Goal: Task Accomplishment & Management: Manage account settings

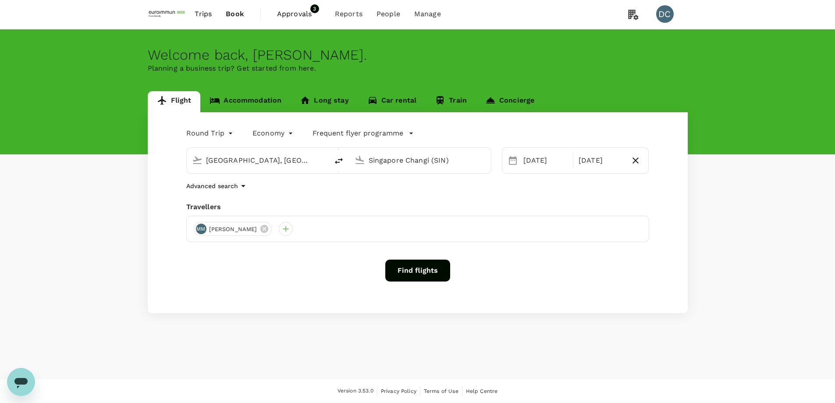
click at [299, 14] on span "Approvals" at bounding box center [299, 14] width 44 height 11
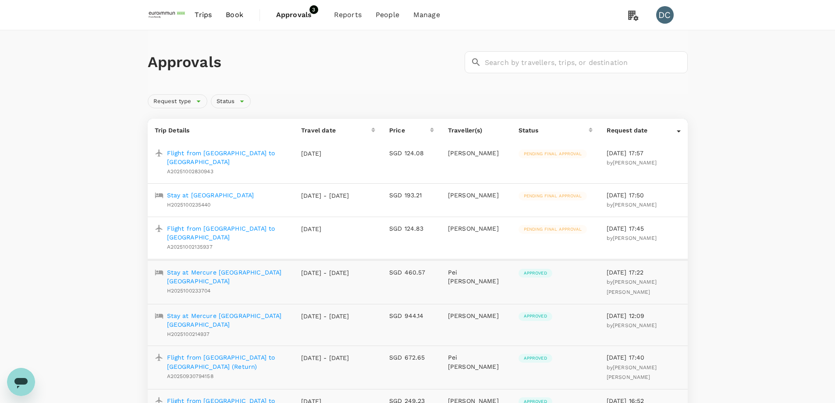
click at [228, 152] on p "Flight from [GEOGRAPHIC_DATA] to [GEOGRAPHIC_DATA]" at bounding box center [227, 158] width 121 height 18
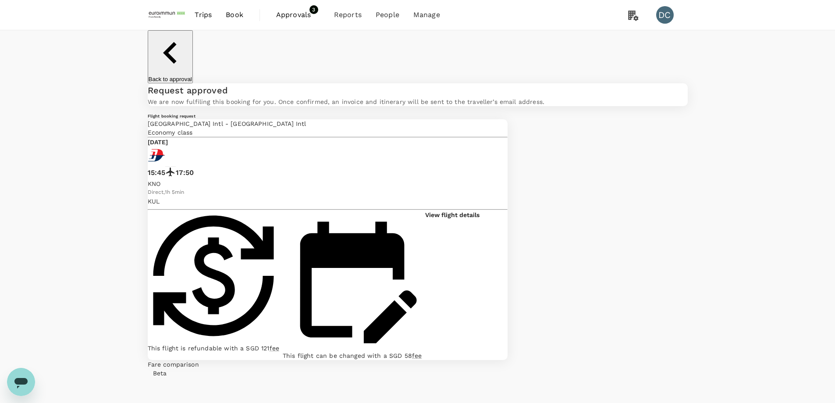
click at [299, 17] on span "Approvals" at bounding box center [298, 15] width 44 height 11
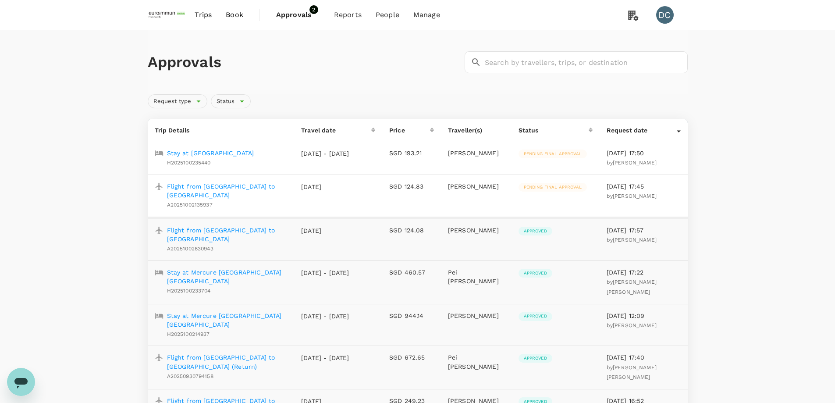
click at [232, 154] on p "Stay at [GEOGRAPHIC_DATA]" at bounding box center [210, 153] width 87 height 9
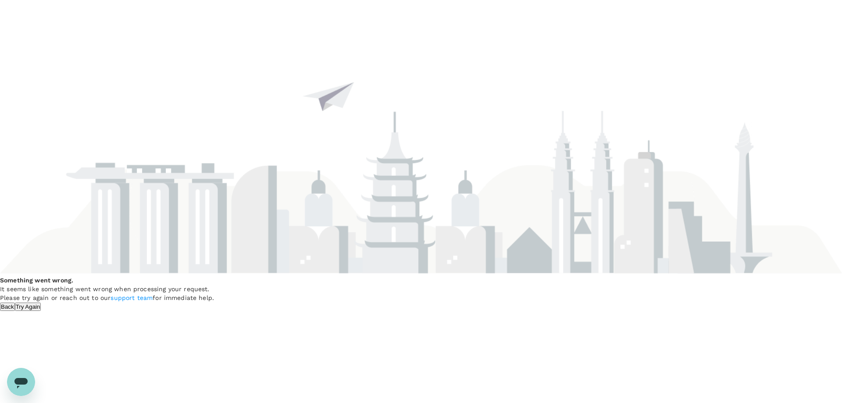
click at [15, 302] on button "Back" at bounding box center [7, 306] width 15 height 8
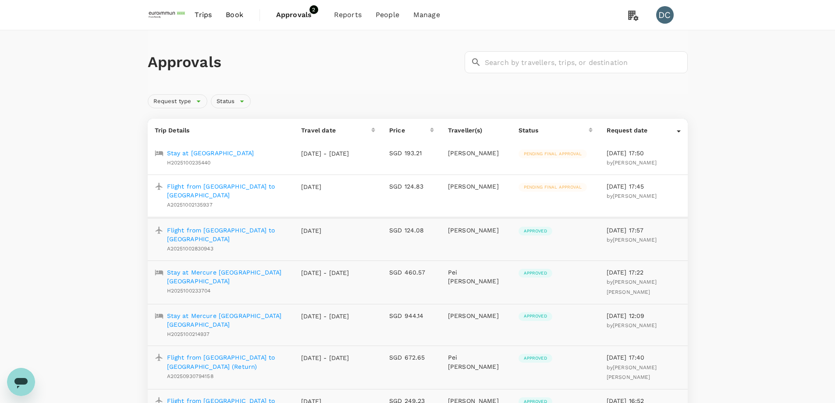
click at [238, 154] on p "Stay at [GEOGRAPHIC_DATA]" at bounding box center [210, 153] width 87 height 9
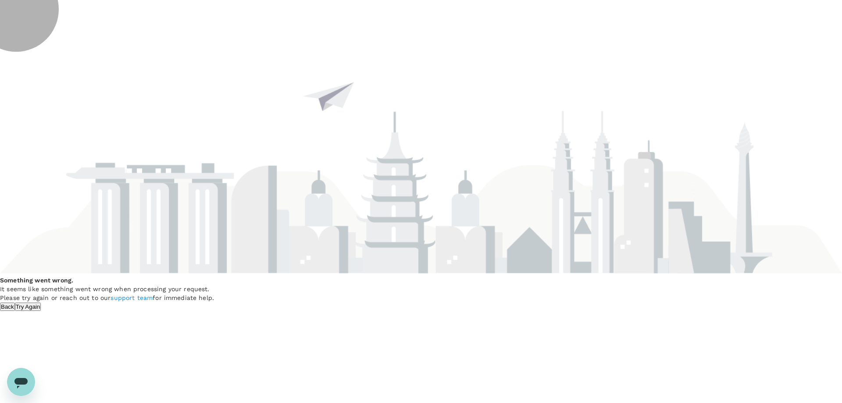
click at [41, 302] on button "Try Again" at bounding box center [28, 306] width 26 height 8
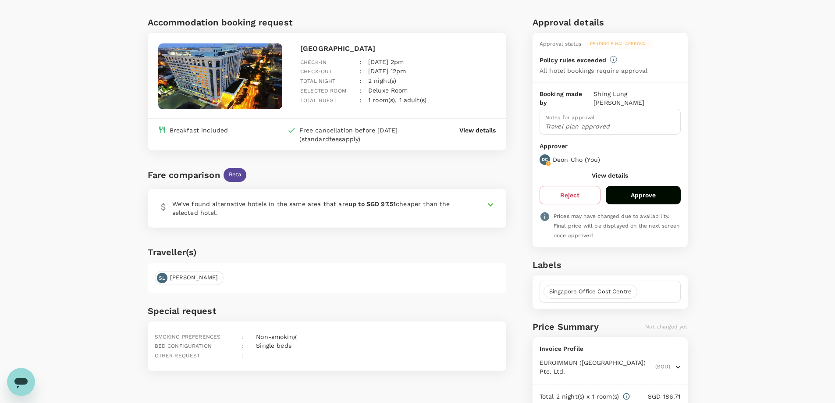
scroll to position [43, 0]
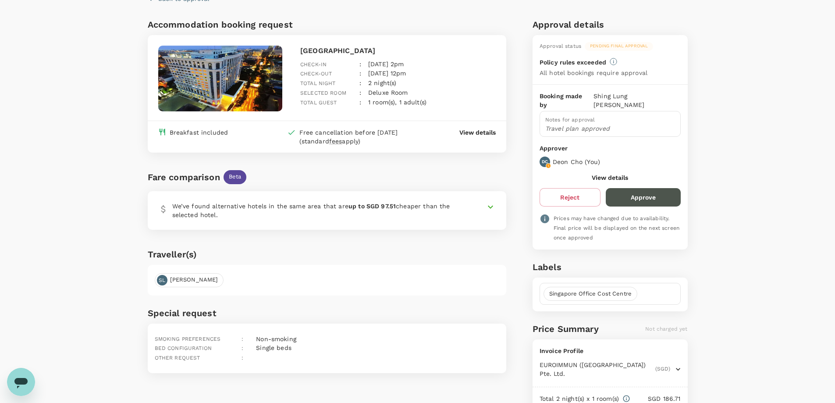
click at [626, 194] on button "Approve" at bounding box center [643, 197] width 75 height 18
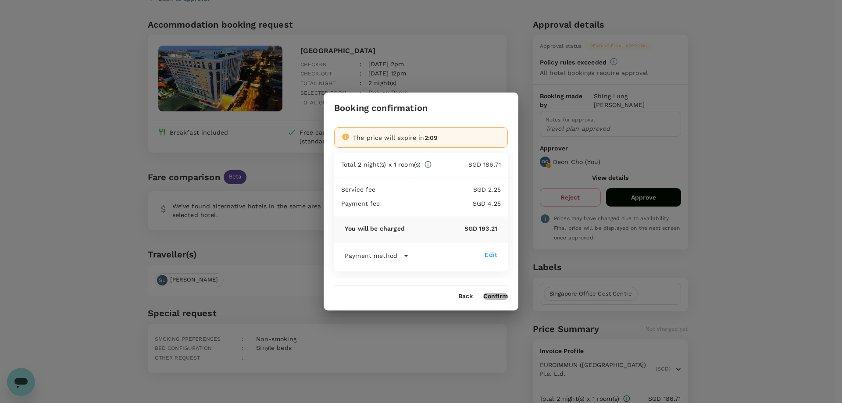
click at [494, 296] on button "Confirm" at bounding box center [495, 296] width 25 height 7
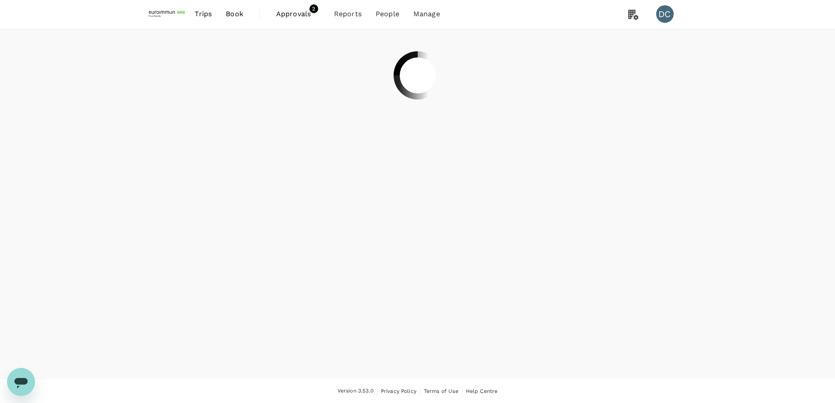
scroll to position [1, 0]
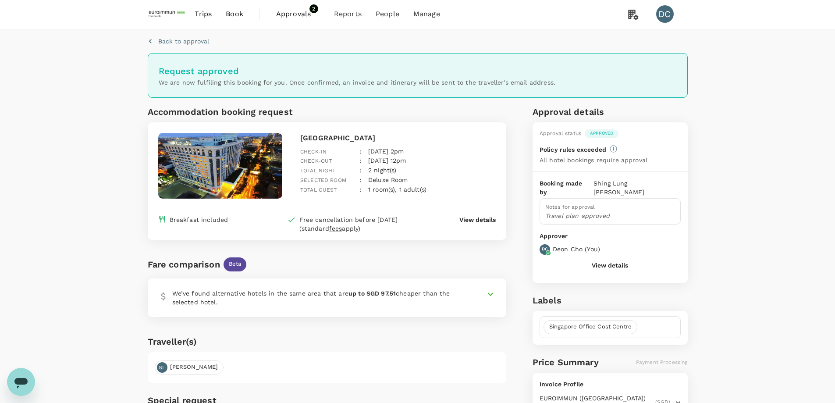
click at [207, 15] on span "Trips" at bounding box center [203, 14] width 17 height 11
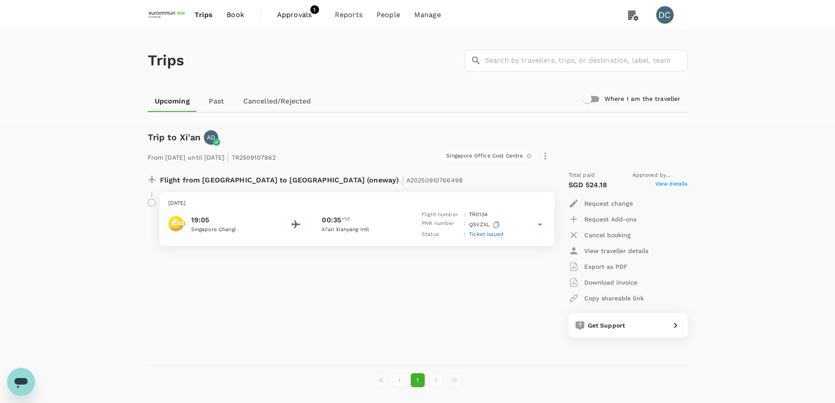
click at [285, 15] on span "Approvals" at bounding box center [299, 15] width 44 height 11
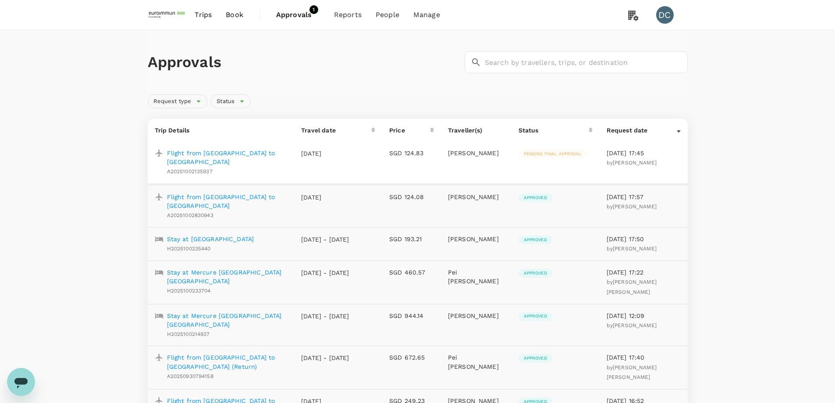
click at [263, 154] on p "Flight from [GEOGRAPHIC_DATA] to [GEOGRAPHIC_DATA]" at bounding box center [227, 158] width 121 height 18
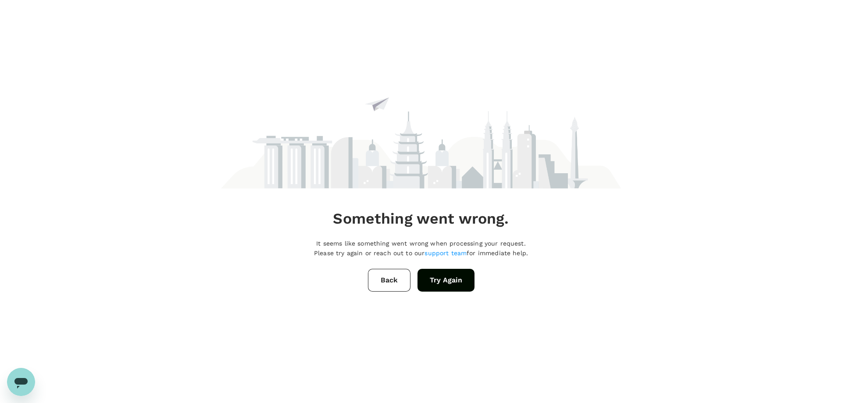
click at [428, 280] on button "Try Again" at bounding box center [445, 280] width 57 height 23
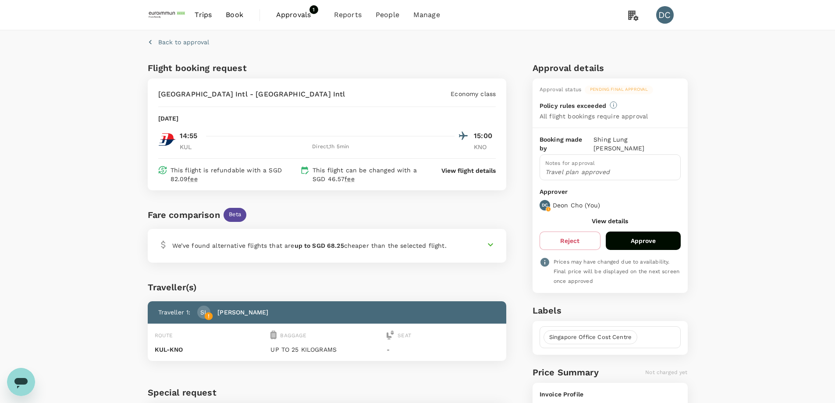
click at [669, 231] on button "Approve" at bounding box center [643, 240] width 75 height 18
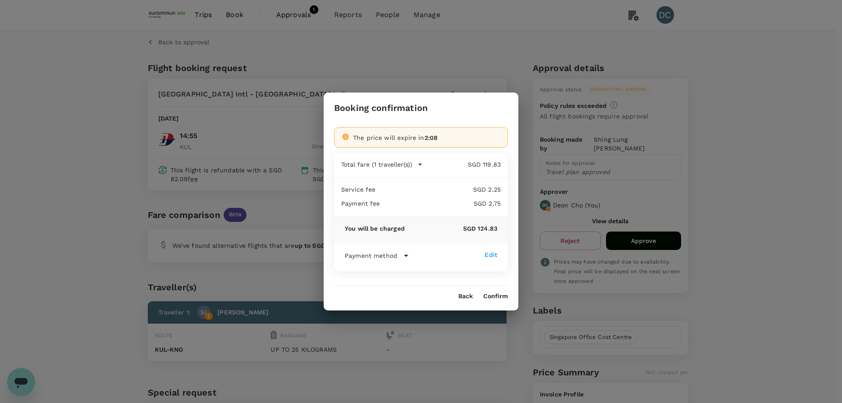
click at [500, 297] on button "Confirm" at bounding box center [495, 296] width 25 height 7
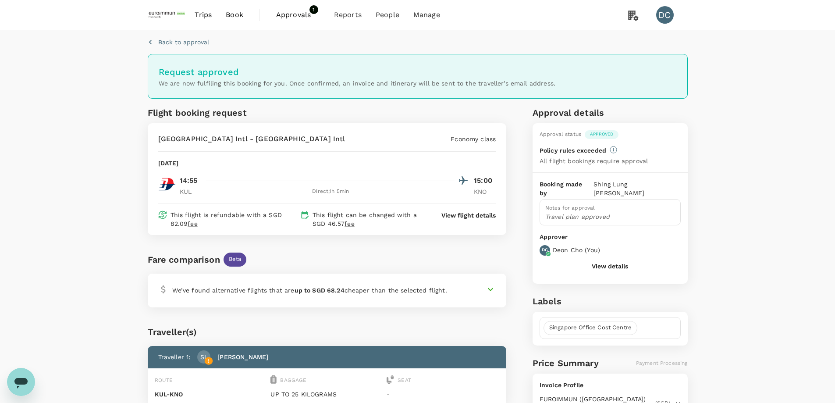
click at [209, 14] on span "Trips" at bounding box center [203, 15] width 17 height 11
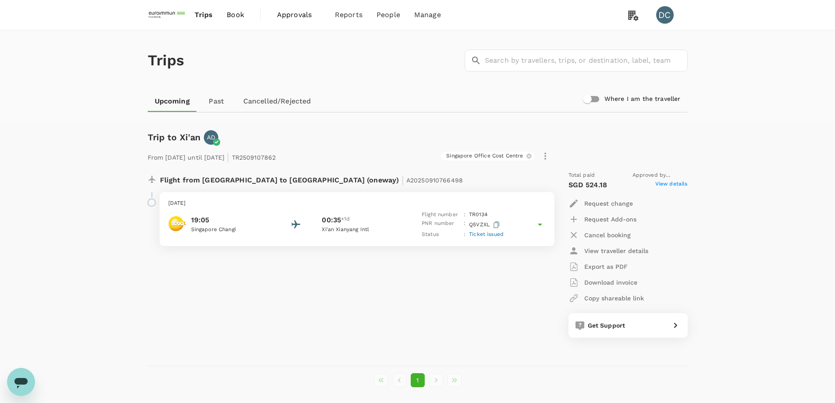
click at [235, 14] on span "Book" at bounding box center [236, 15] width 18 height 11
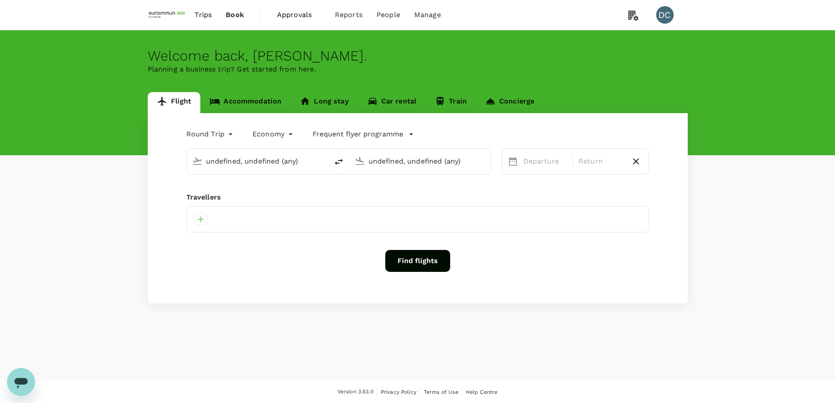
type input "Hong Kong, Hong Kong (any)"
type input "Singapore Changi (SIN)"
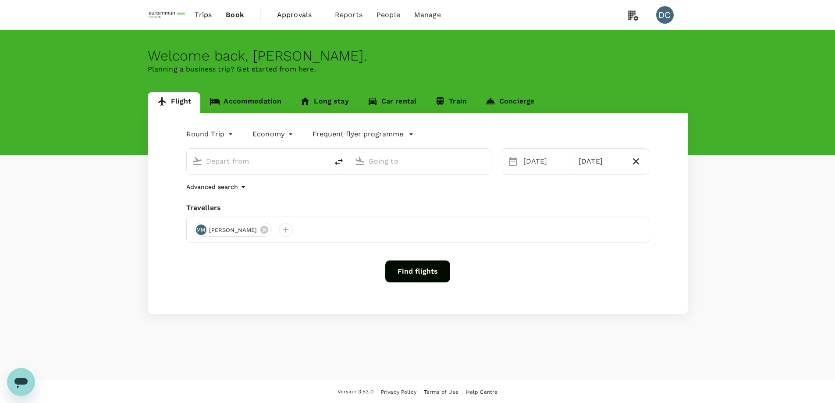
type input "Hong Kong, Hong Kong (any)"
type input "Singapore Changi (SIN)"
click at [204, 17] on span "Trips" at bounding box center [203, 15] width 17 height 11
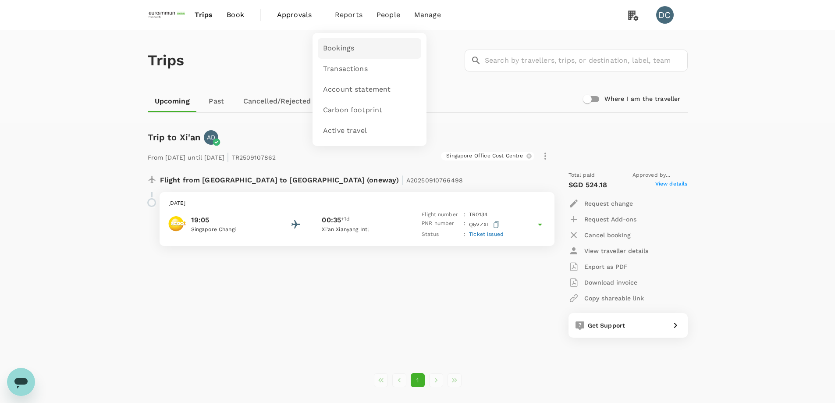
click at [338, 50] on span "Bookings" at bounding box center [338, 48] width 31 height 10
